Goal: Check status

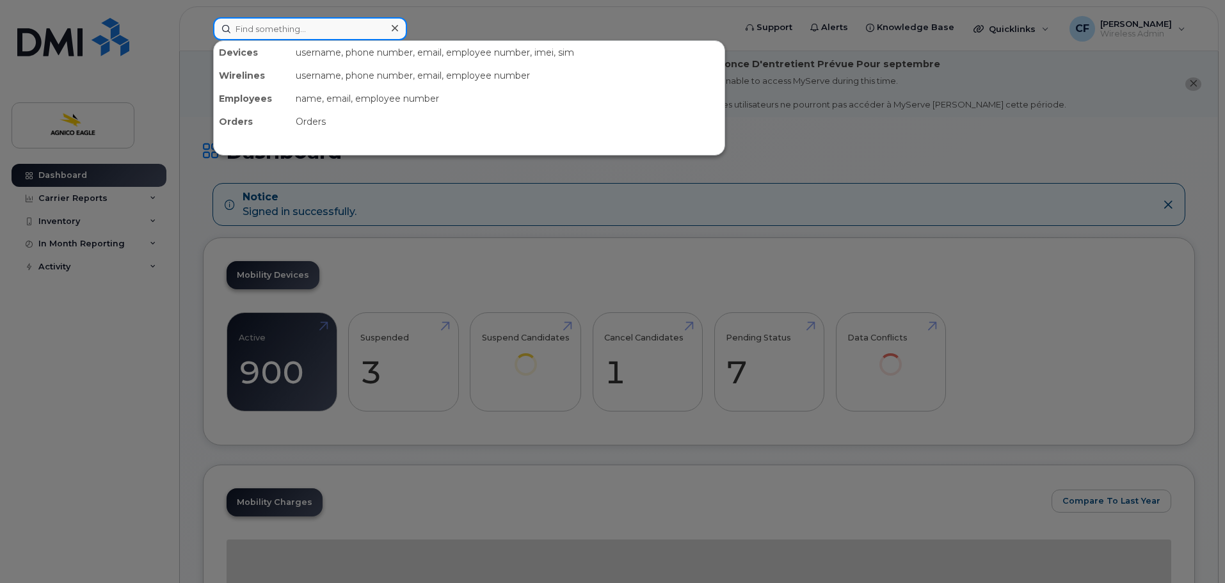
click at [367, 20] on input at bounding box center [310, 28] width 194 height 23
paste input "[PHONE_NUMBER]"
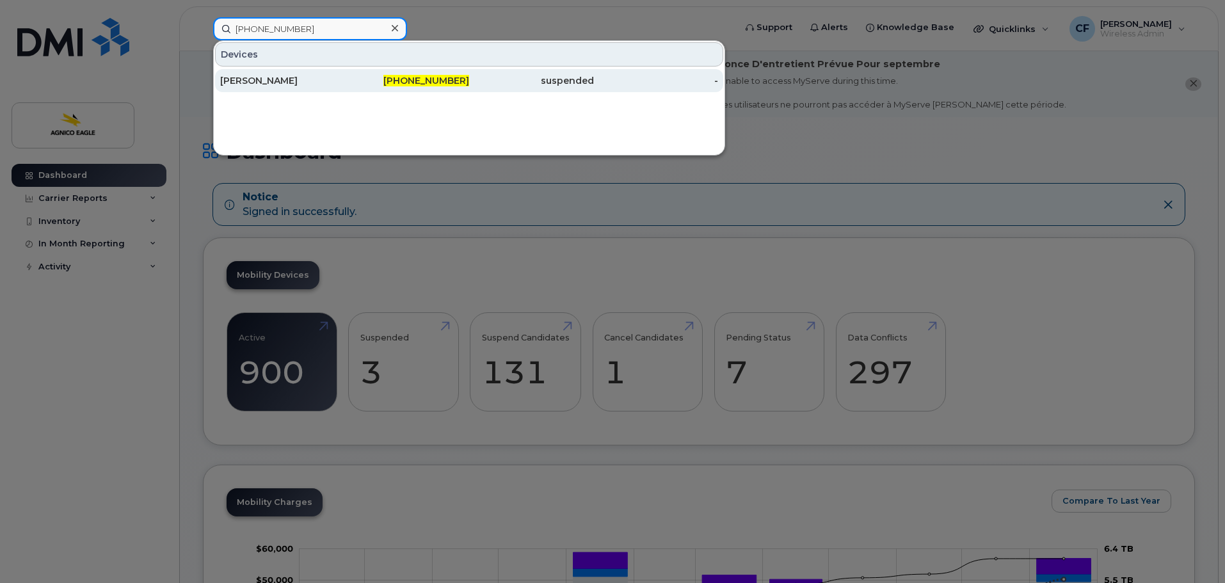
type input "[PHONE_NUMBER]"
click at [291, 77] on div "[PERSON_NAME]" at bounding box center [282, 80] width 125 height 13
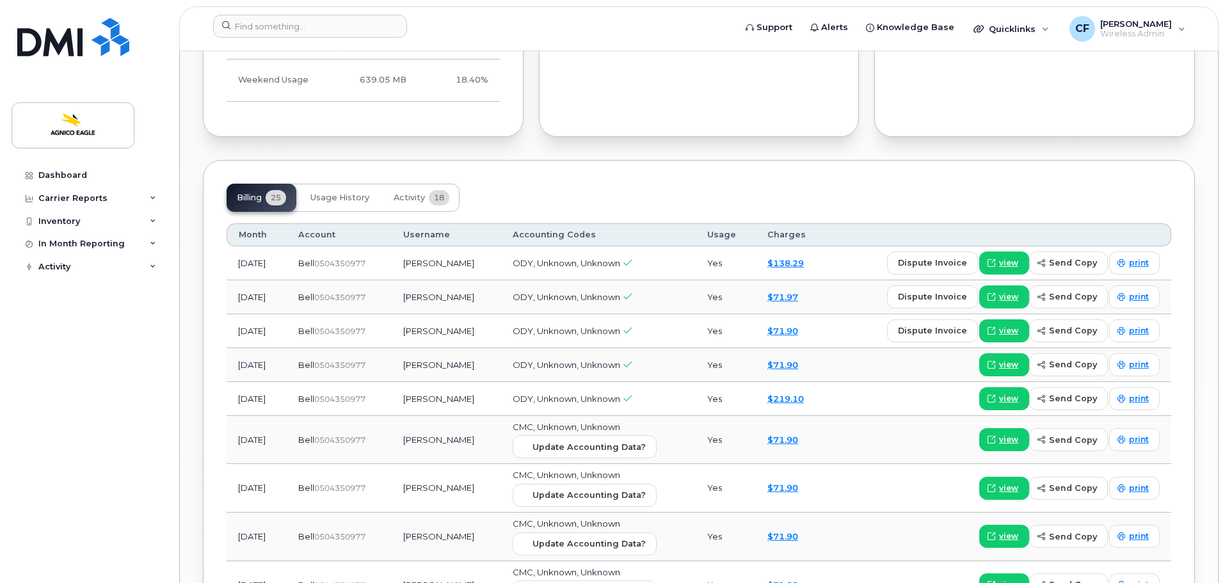
scroll to position [960, 0]
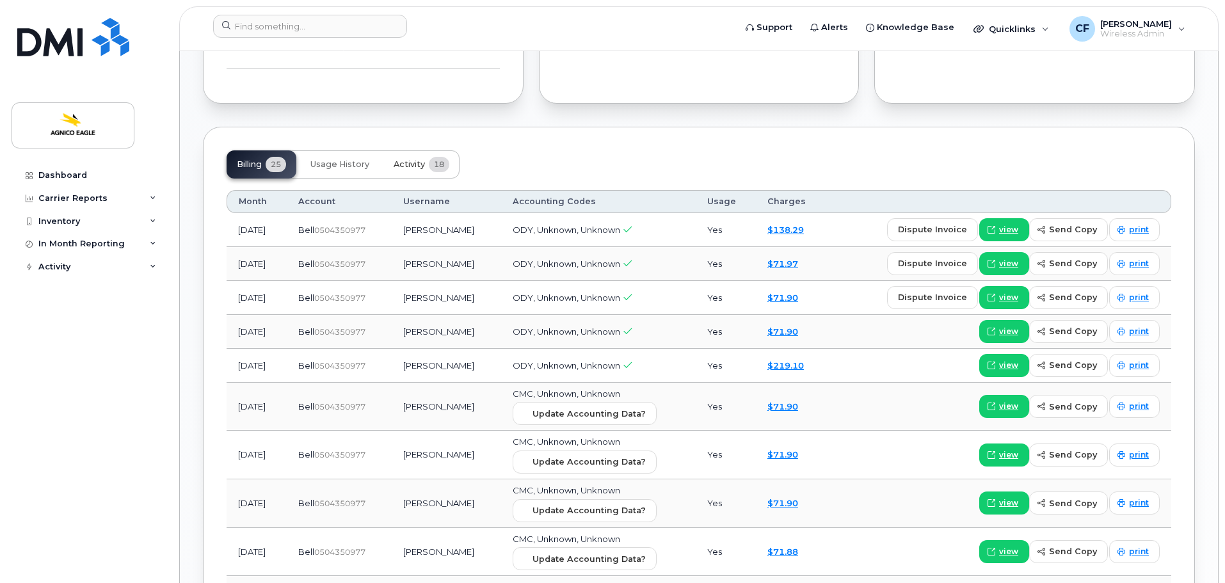
click at [415, 157] on button "Activity 18" at bounding box center [421, 164] width 76 height 28
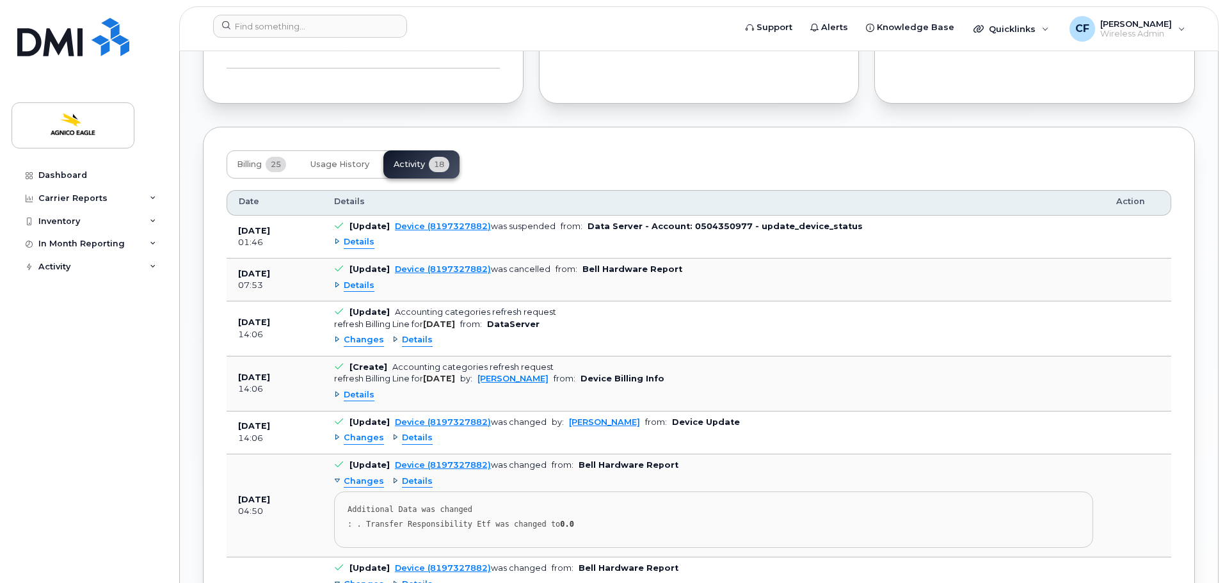
click at [361, 248] on span "Details" at bounding box center [359, 242] width 31 height 12
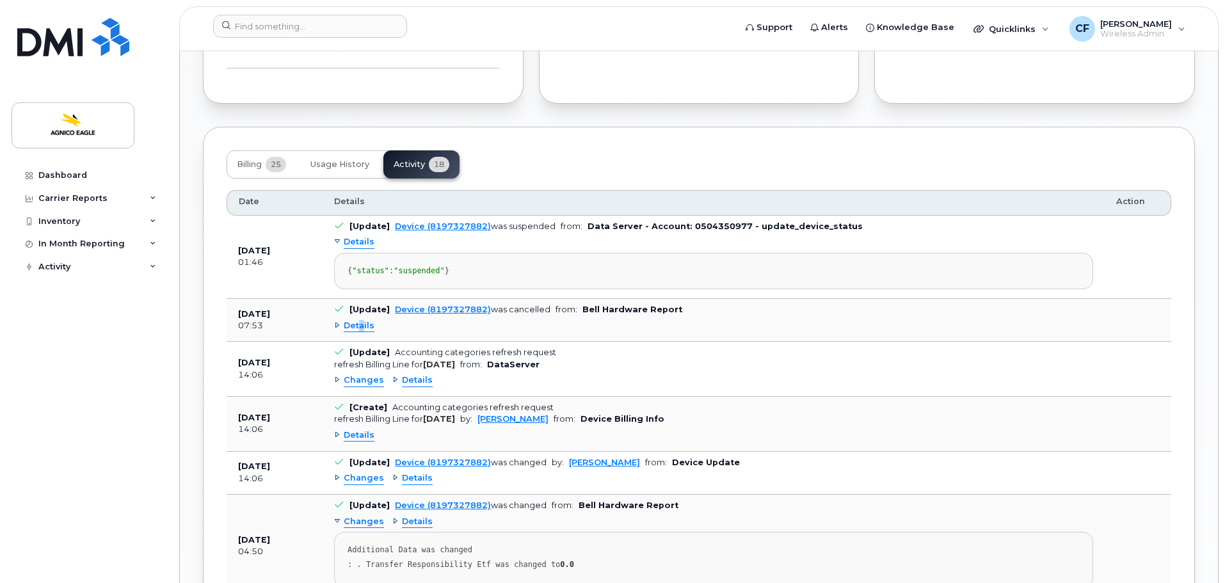
click at [362, 332] on span "Details" at bounding box center [359, 326] width 31 height 12
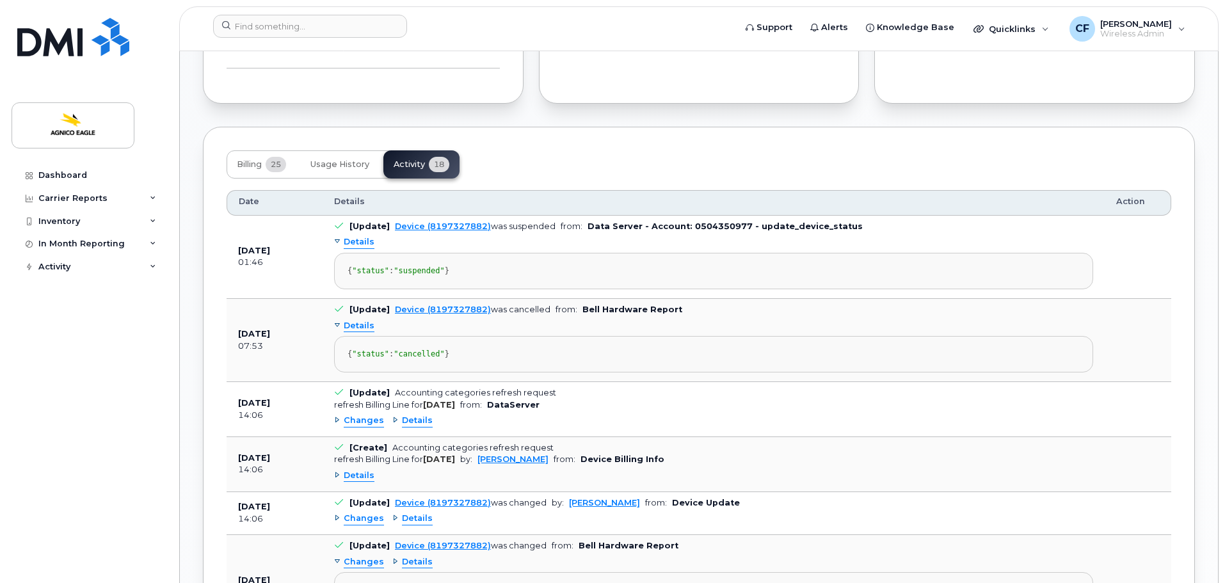
click at [609, 359] on div "{ "status" : "cancelled" }" at bounding box center [714, 354] width 732 height 10
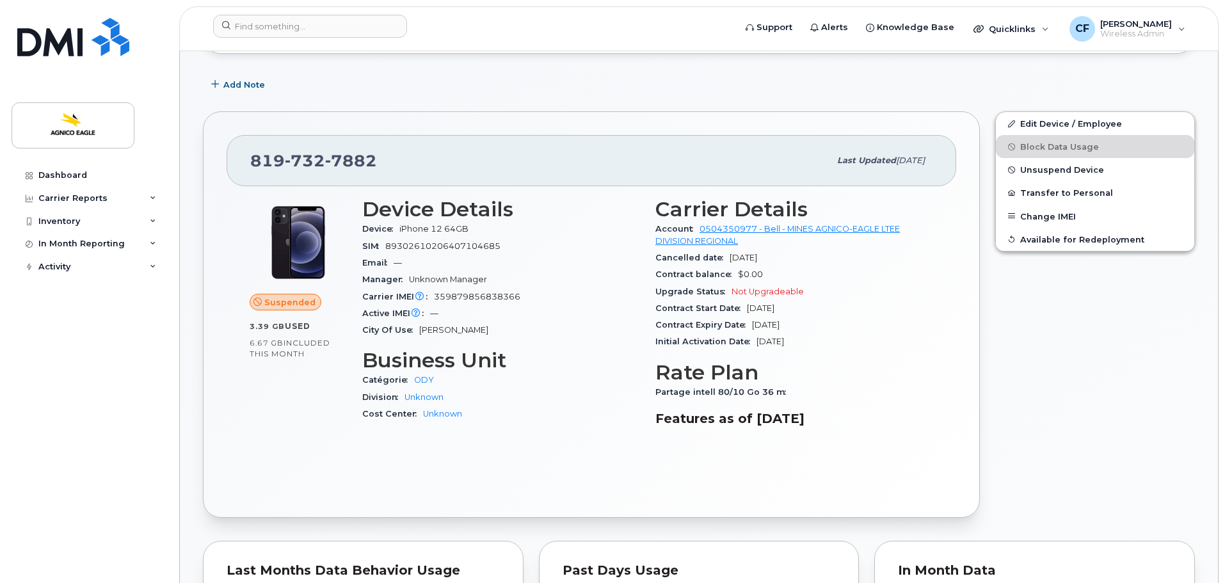
scroll to position [256, 0]
